Goal: Information Seeking & Learning: Learn about a topic

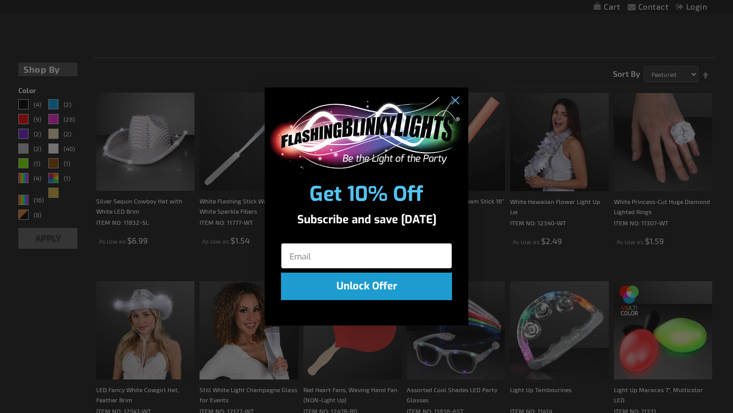
scroll to position [300, 0]
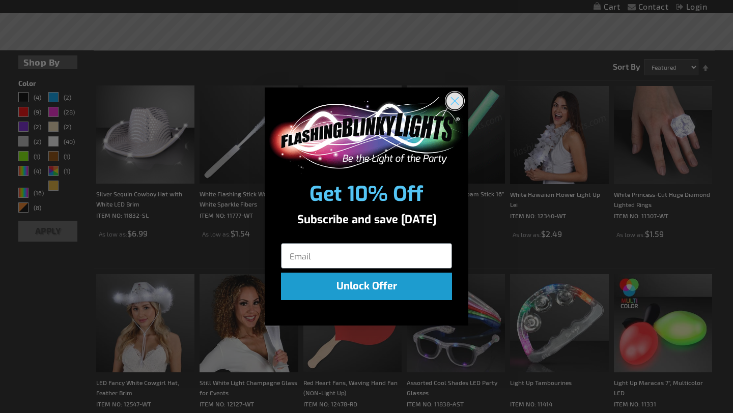
click at [454, 98] on circle "Close dialog" at bounding box center [455, 100] width 17 height 17
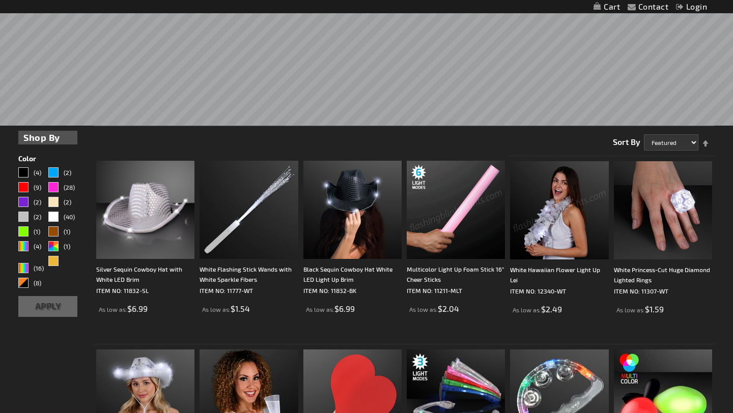
scroll to position [323, 0]
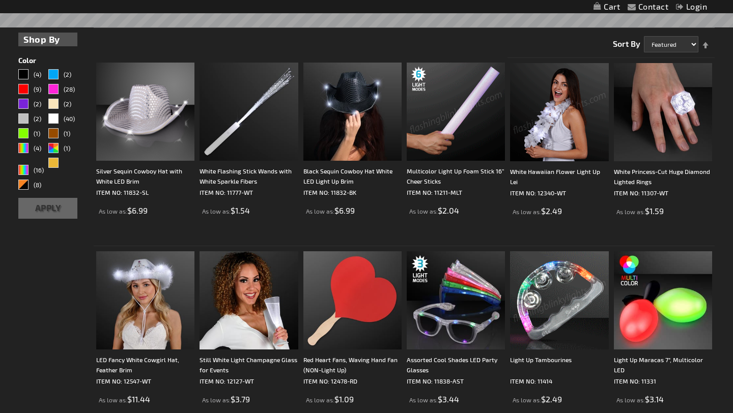
click at [566, 107] on img at bounding box center [559, 112] width 98 height 98
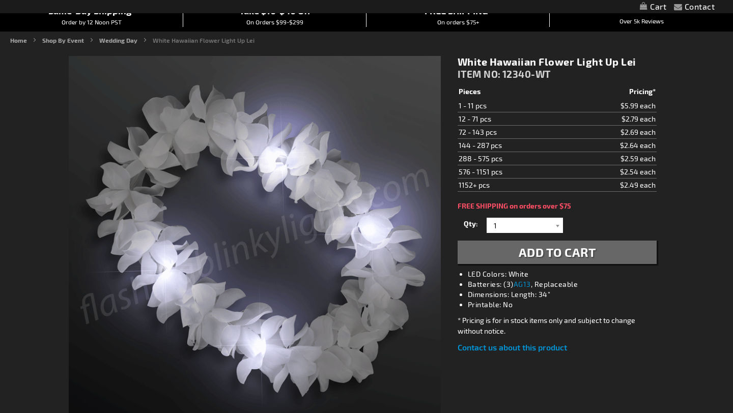
scroll to position [105, 0]
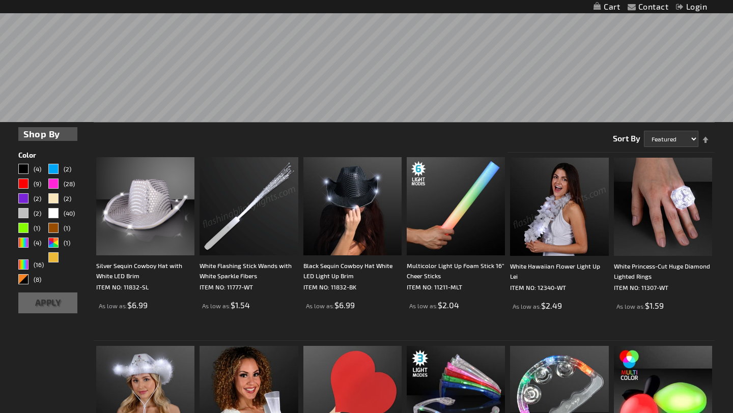
scroll to position [362, 0]
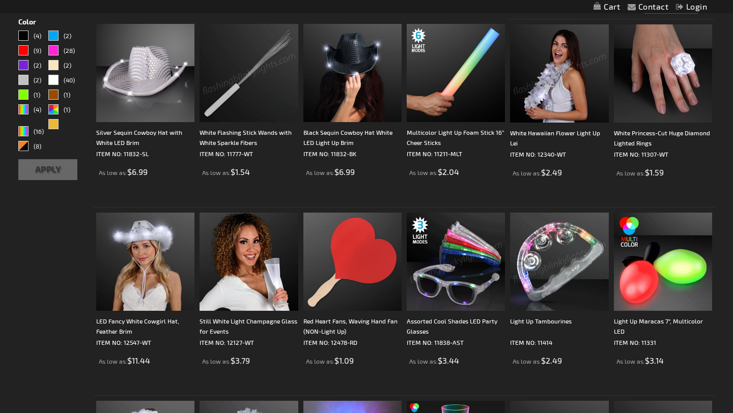
click at [550, 257] on img at bounding box center [559, 262] width 98 height 98
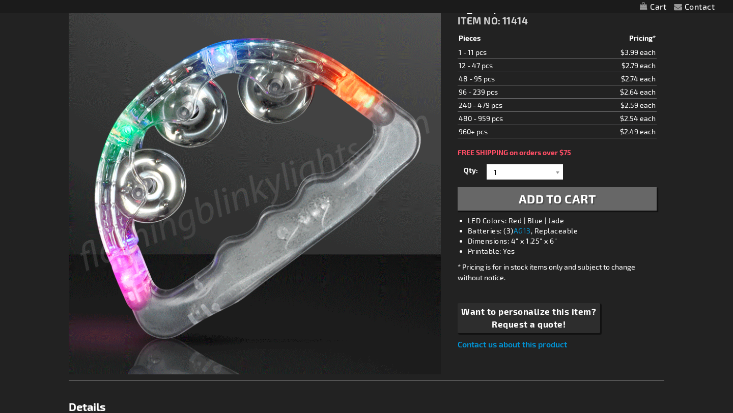
scroll to position [2, 0]
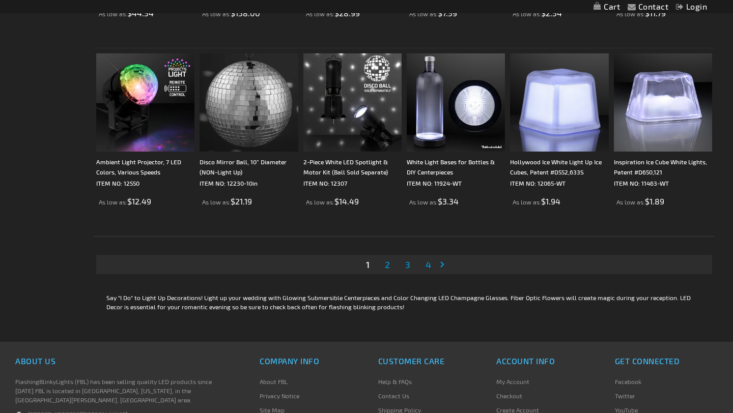
scroll to position [2067, 0]
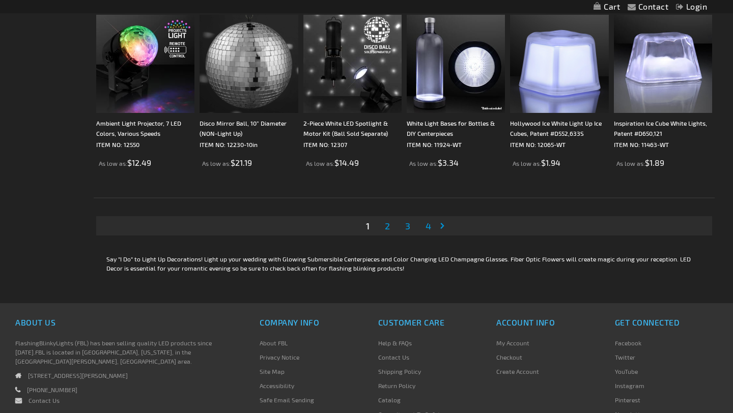
click at [392, 225] on link "Page 2" at bounding box center [387, 225] width 9 height 15
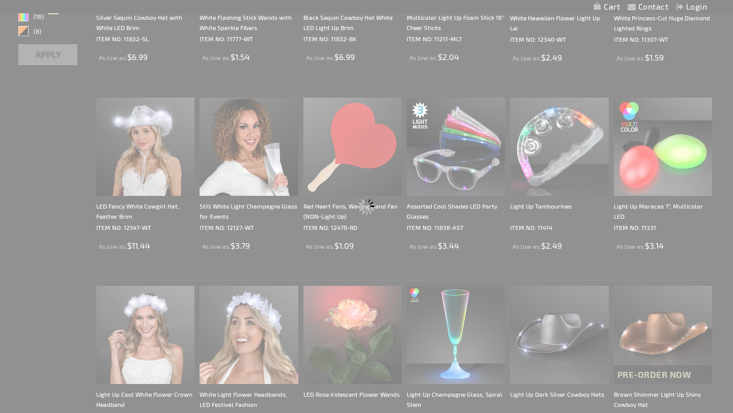
scroll to position [0, 0]
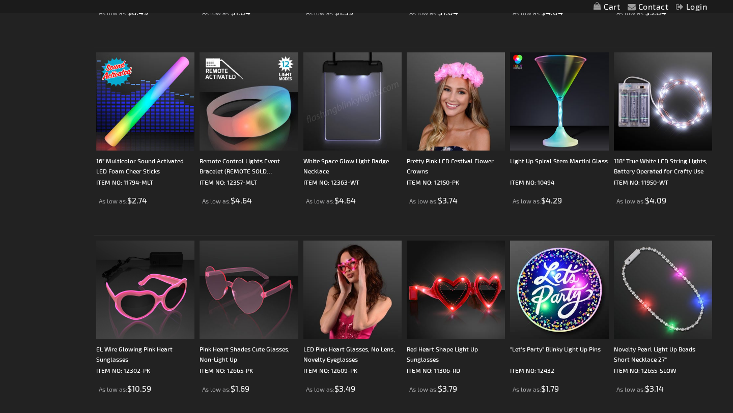
scroll to position [2102, 0]
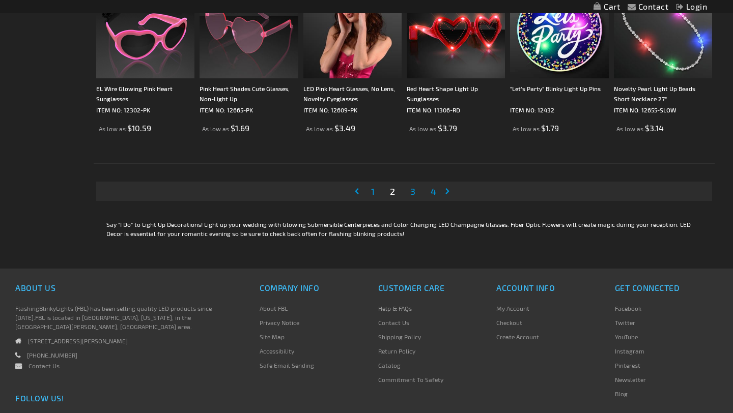
click at [413, 196] on span "3" at bounding box center [412, 191] width 5 height 11
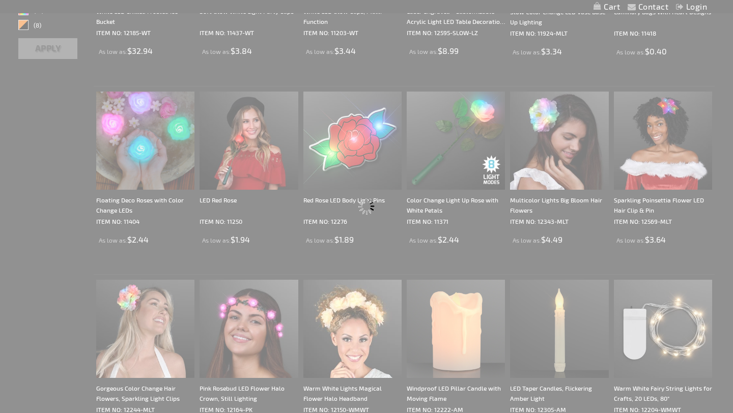
scroll to position [0, 0]
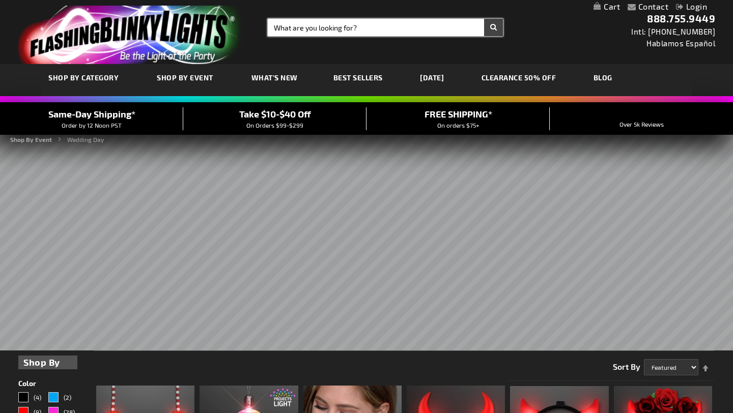
click at [409, 22] on input "Search" at bounding box center [385, 27] width 235 height 17
type input "instruments"
click at [484, 19] on button "Search" at bounding box center [493, 27] width 19 height 17
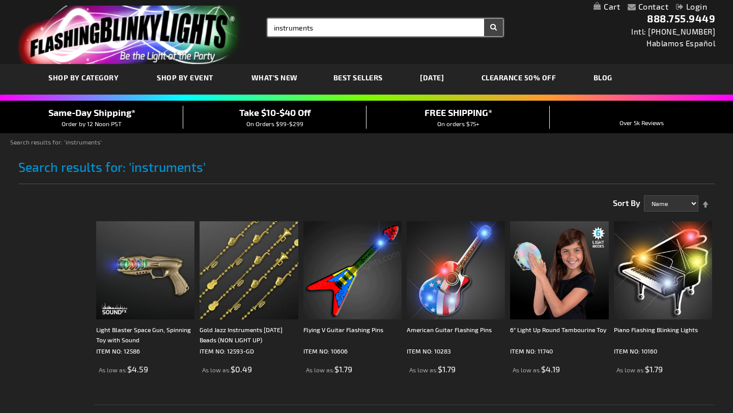
click at [350, 29] on input "instruments" at bounding box center [385, 27] width 235 height 17
type input "marqacas"
click at [484, 19] on button "Search" at bounding box center [493, 27] width 19 height 17
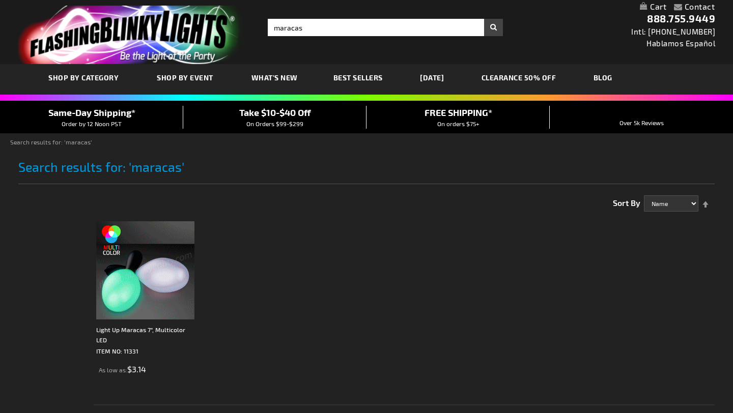
click at [146, 299] on img at bounding box center [145, 271] width 98 height 98
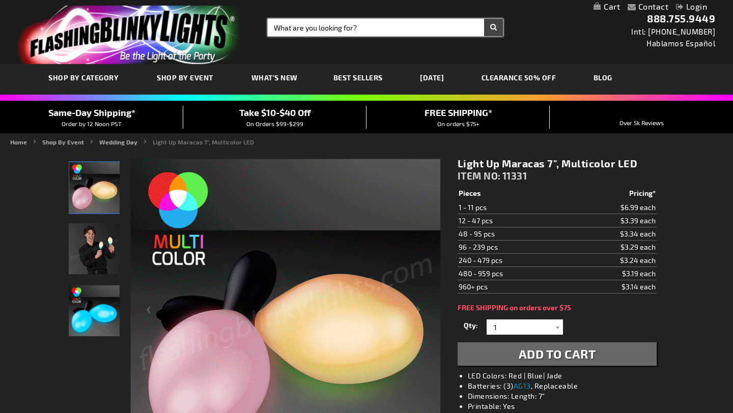
click at [326, 30] on input "Search" at bounding box center [385, 27] width 235 height 17
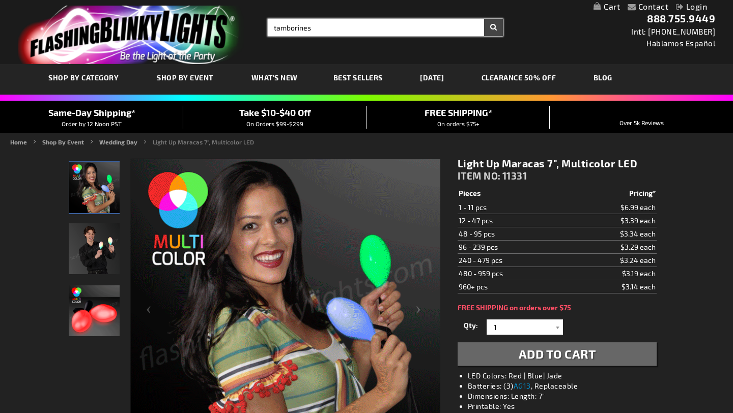
type input "tamborines"
click at [484, 19] on button "Search" at bounding box center [493, 27] width 19 height 17
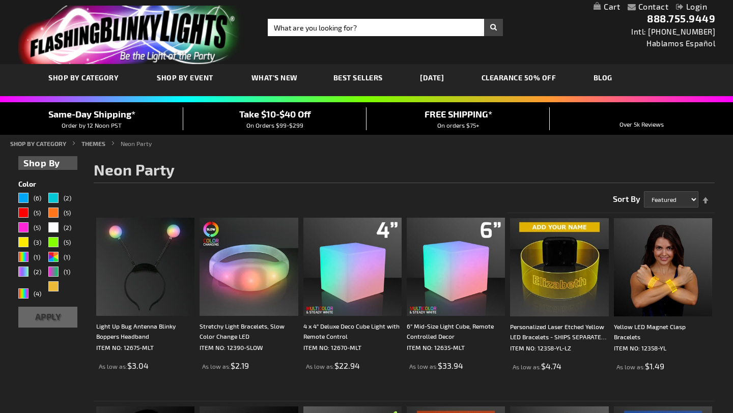
click at [89, 83] on link "SHOP BY CATEGORY" at bounding box center [85, 79] width 88 height 36
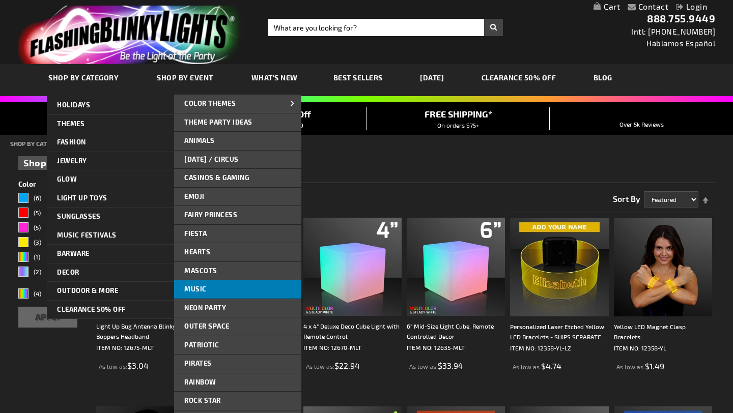
click at [216, 290] on link "Music" at bounding box center [237, 290] width 127 height 18
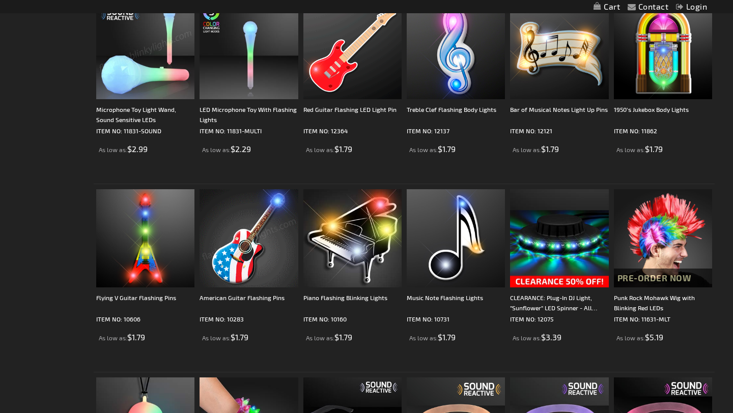
scroll to position [46, 0]
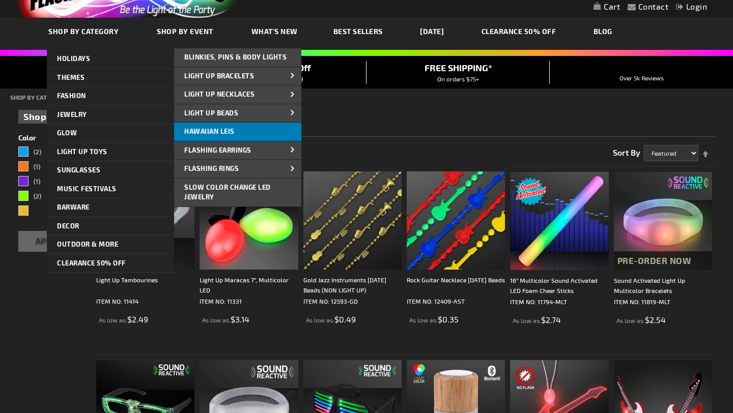
click at [210, 128] on span "Hawaiian Leis" at bounding box center [209, 131] width 50 height 8
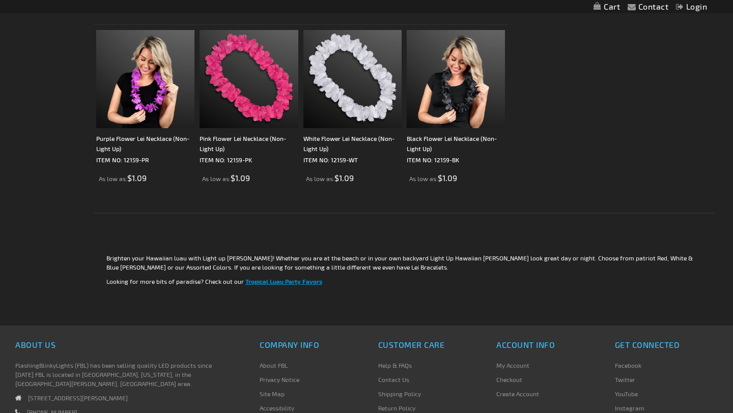
scroll to position [1508, 0]
